Goal: Information Seeking & Learning: Learn about a topic

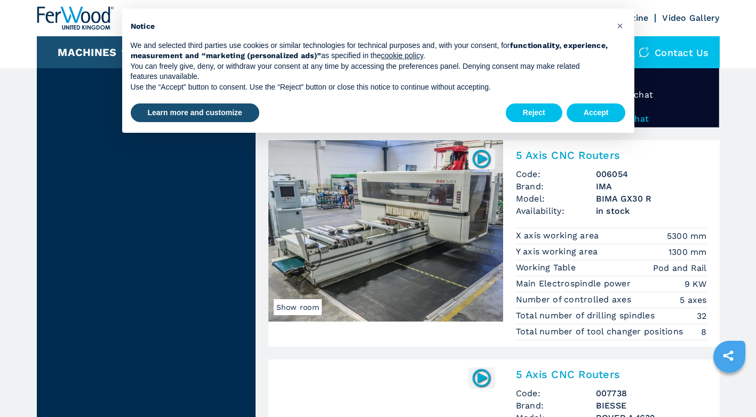
scroll to position [1973, 0]
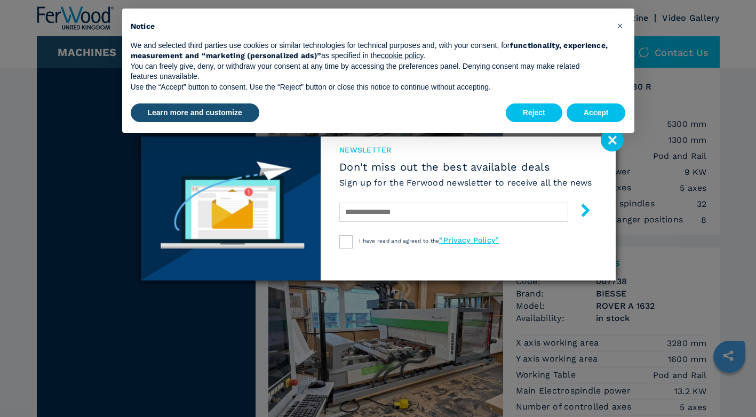
click at [624, 136] on div "× Notice We and selected third parties use cookies or similar technologies for …" at bounding box center [378, 70] width 529 height 141
click at [604, 112] on button "Accept" at bounding box center [595, 112] width 59 height 19
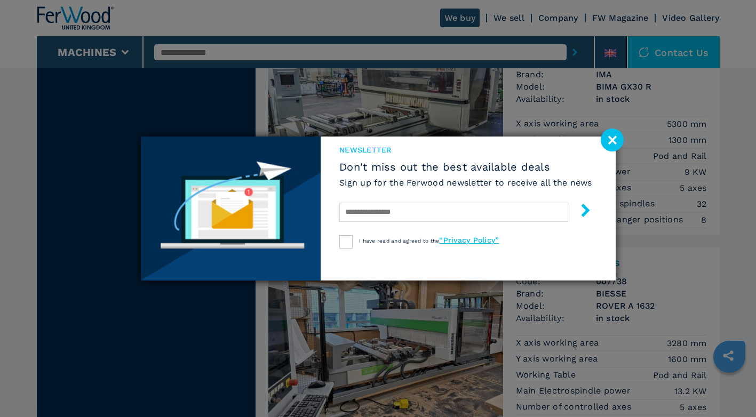
click at [621, 146] on image at bounding box center [611, 139] width 23 height 23
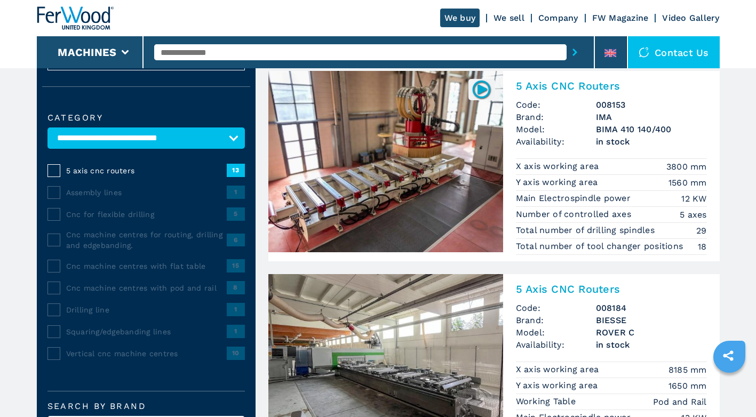
scroll to position [0, 0]
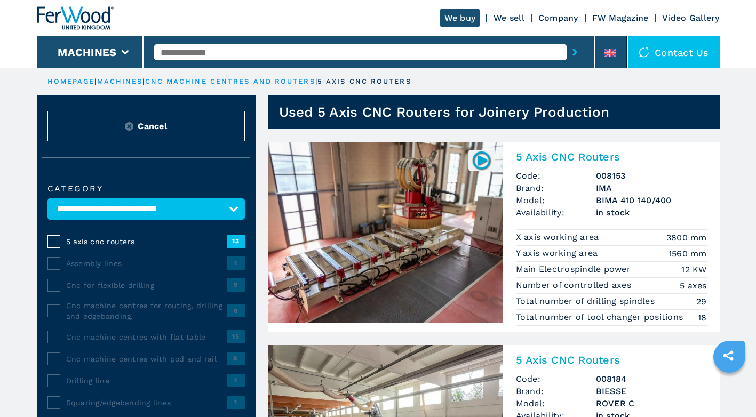
click at [506, 17] on link "We sell" at bounding box center [508, 18] width 31 height 10
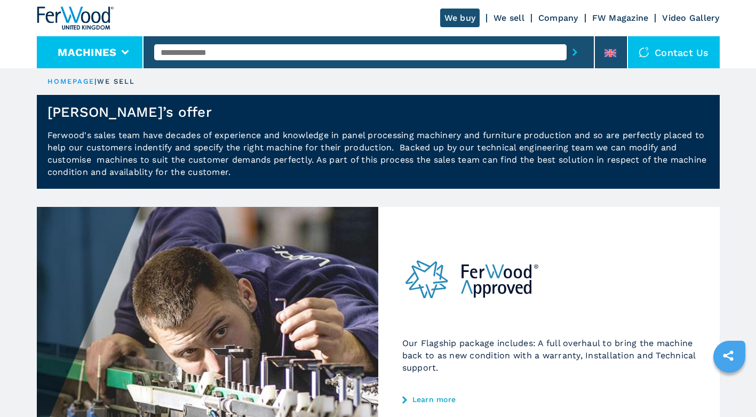
click at [103, 60] on li "Machines" at bounding box center [90, 52] width 107 height 32
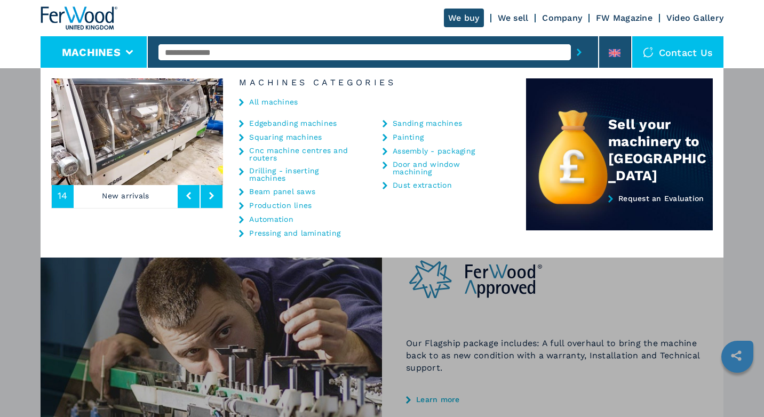
click at [284, 152] on link "Cnc machine centres and routers" at bounding box center [302, 154] width 107 height 15
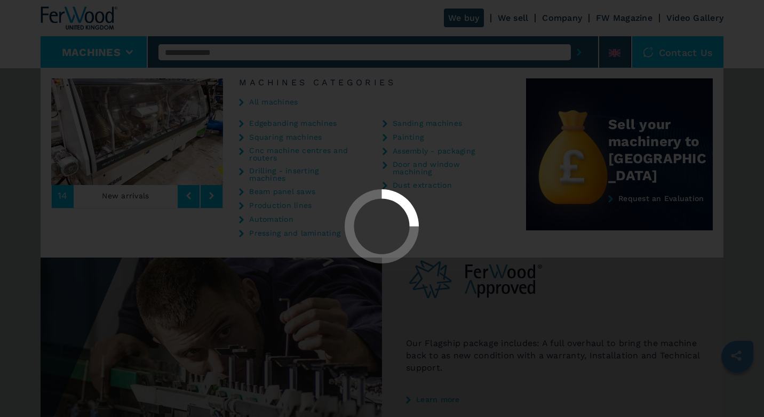
select select "**********"
